Goal: Communication & Community: Ask a question

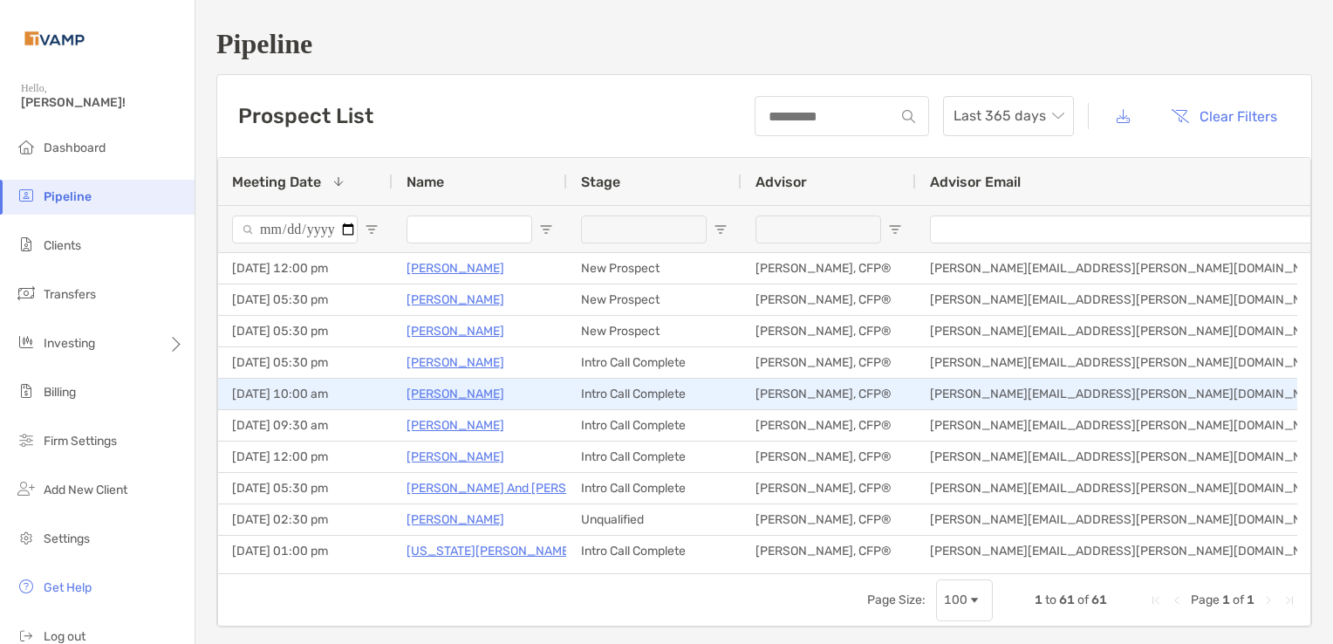
click at [436, 395] on p "Sara Robertson" at bounding box center [455, 394] width 98 height 22
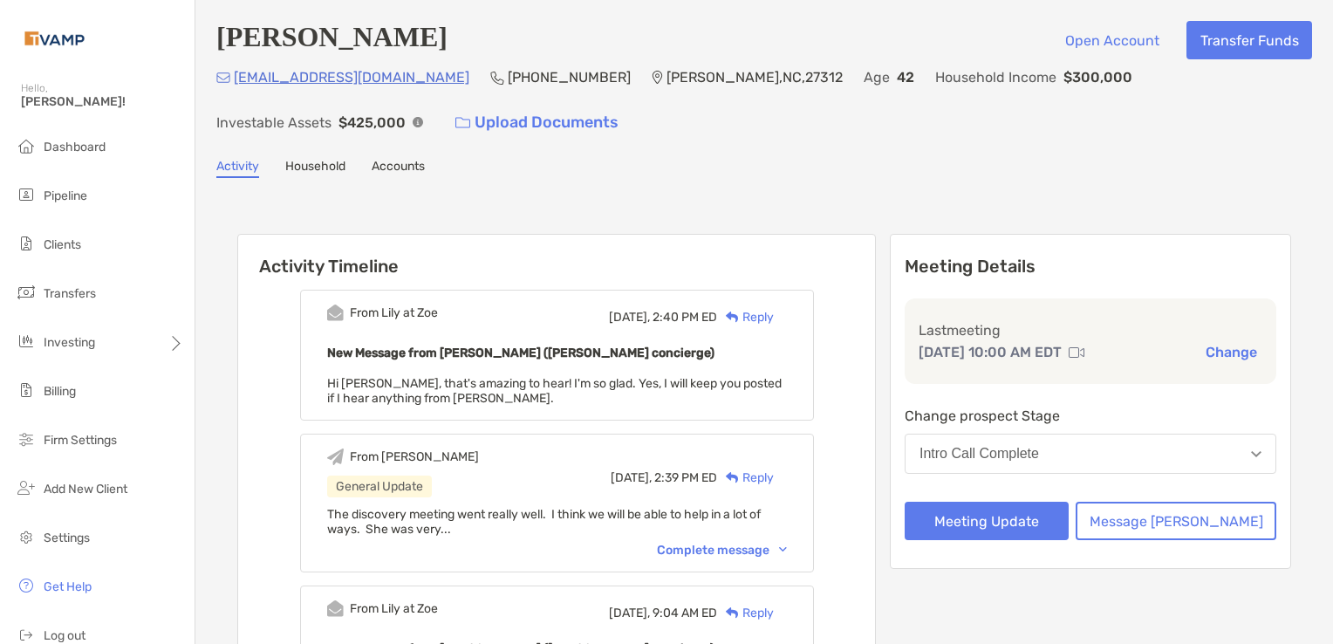
click at [1157, 447] on button "Intro Call Complete" at bounding box center [1090, 453] width 372 height 40
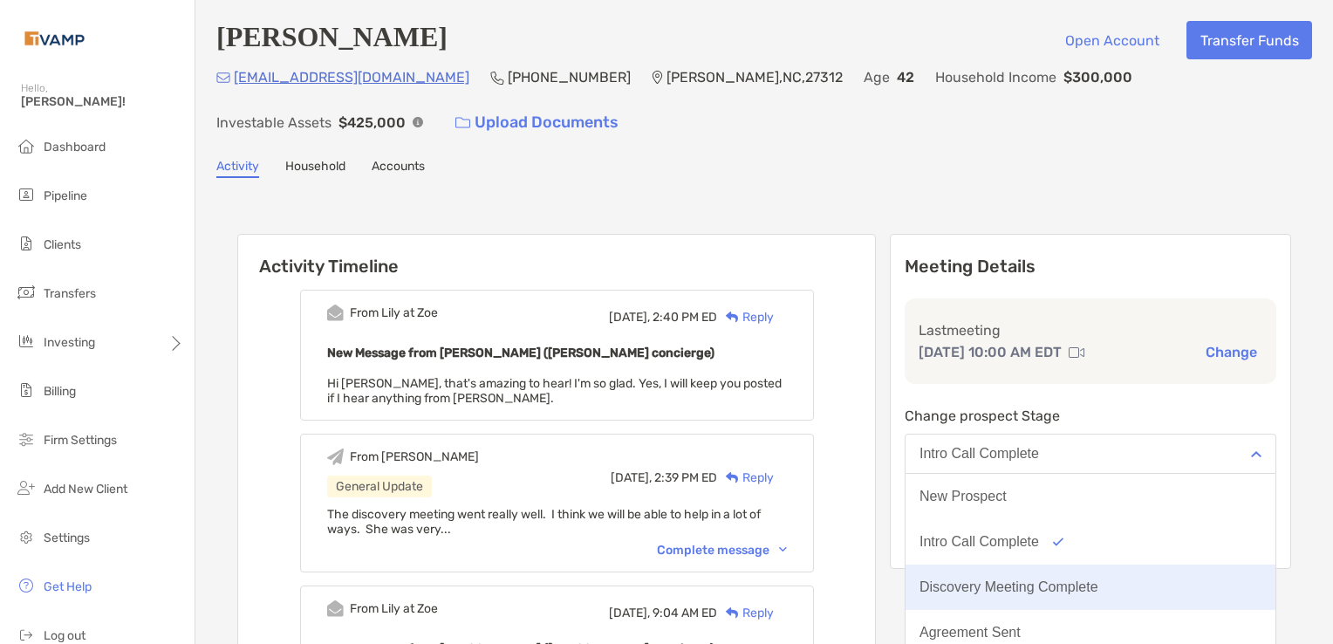
click at [1083, 583] on div "Discovery Meeting Complete" at bounding box center [1008, 587] width 179 height 16
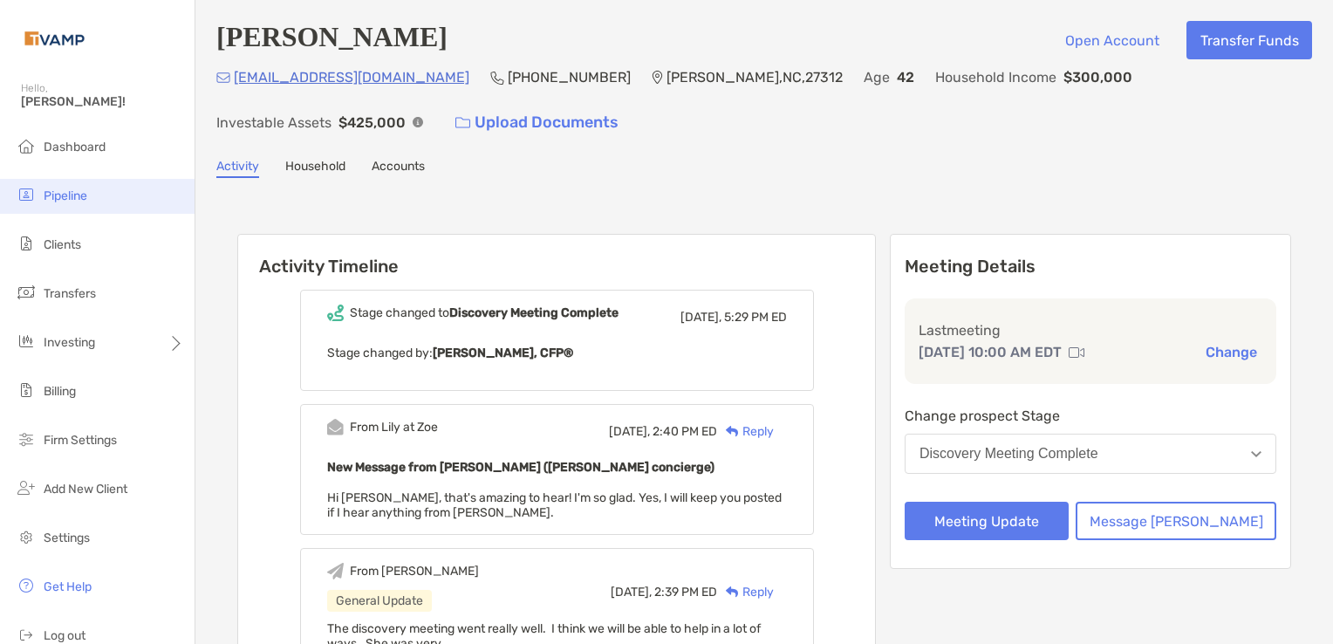
click at [75, 191] on span "Pipeline" at bounding box center [66, 195] width 44 height 15
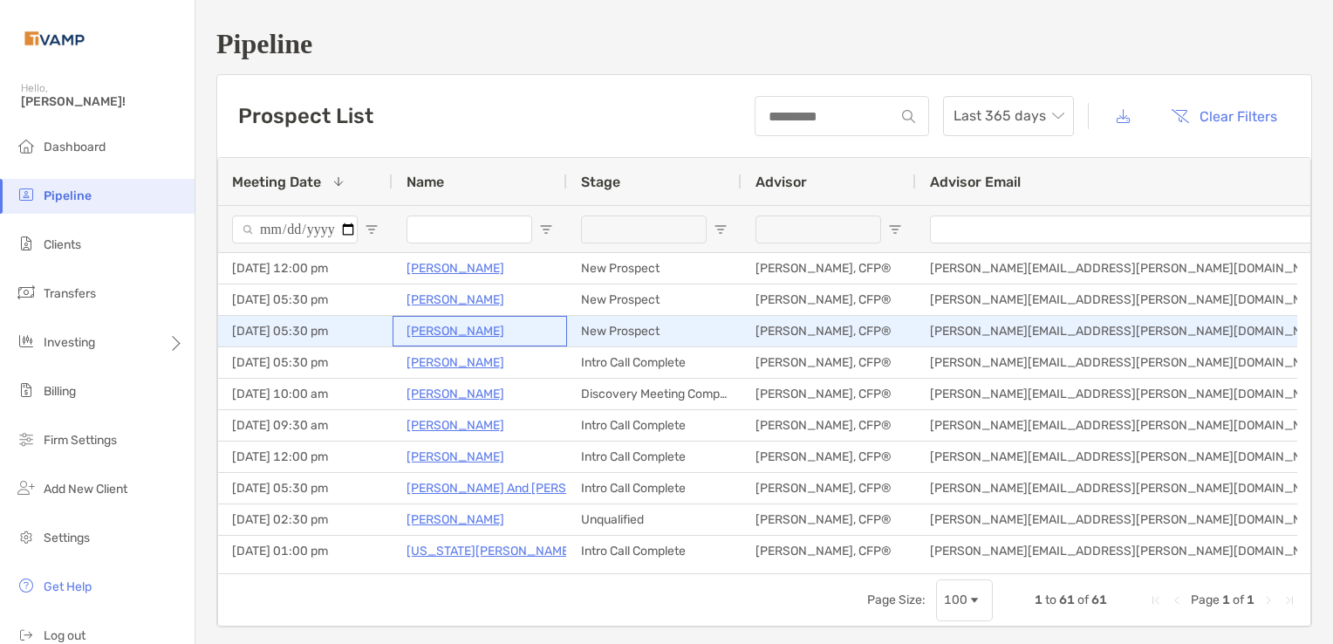
click at [434, 337] on p "[PERSON_NAME]" at bounding box center [455, 331] width 98 height 22
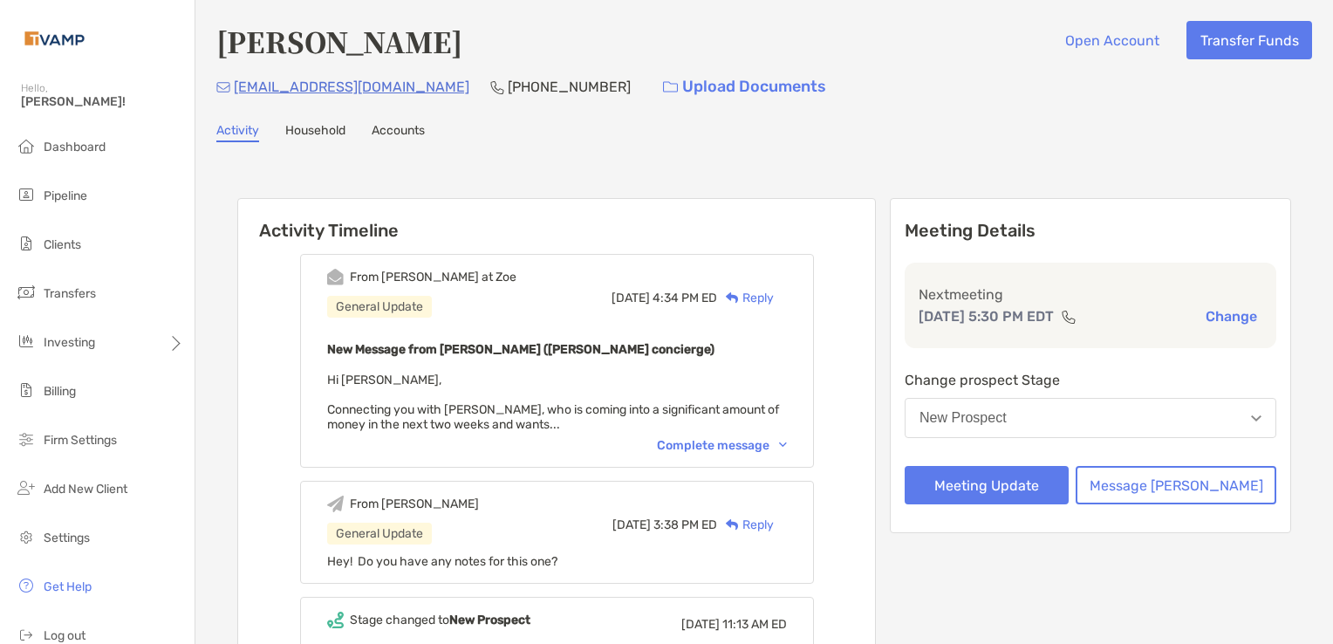
click at [787, 442] on img at bounding box center [783, 444] width 8 height 5
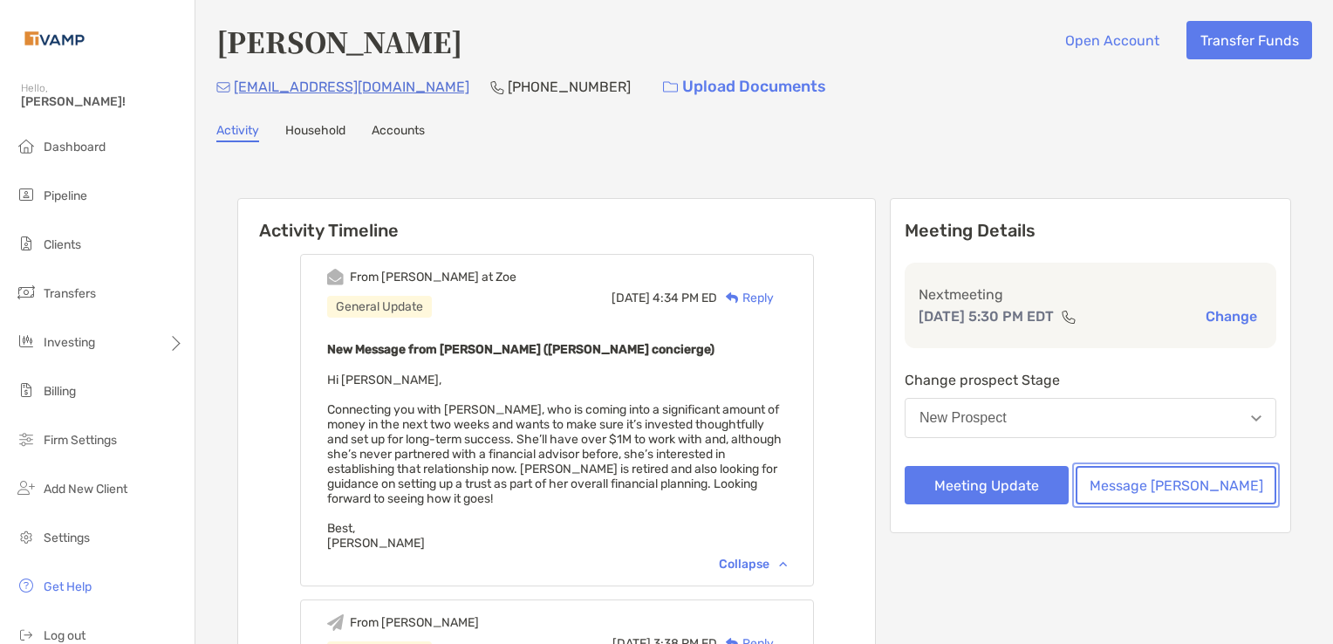
click at [1165, 489] on button "Message [PERSON_NAME]" at bounding box center [1175, 485] width 201 height 38
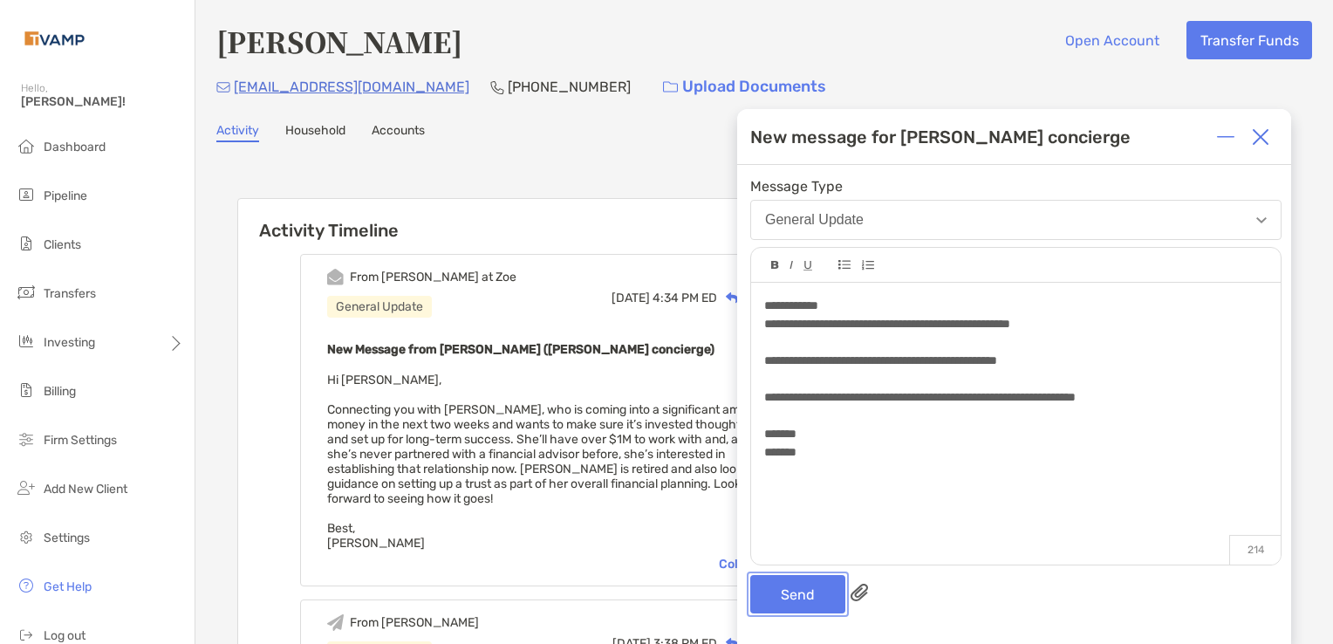
click at [779, 588] on button "Send" at bounding box center [797, 594] width 95 height 38
